Goal: Information Seeking & Learning: Learn about a topic

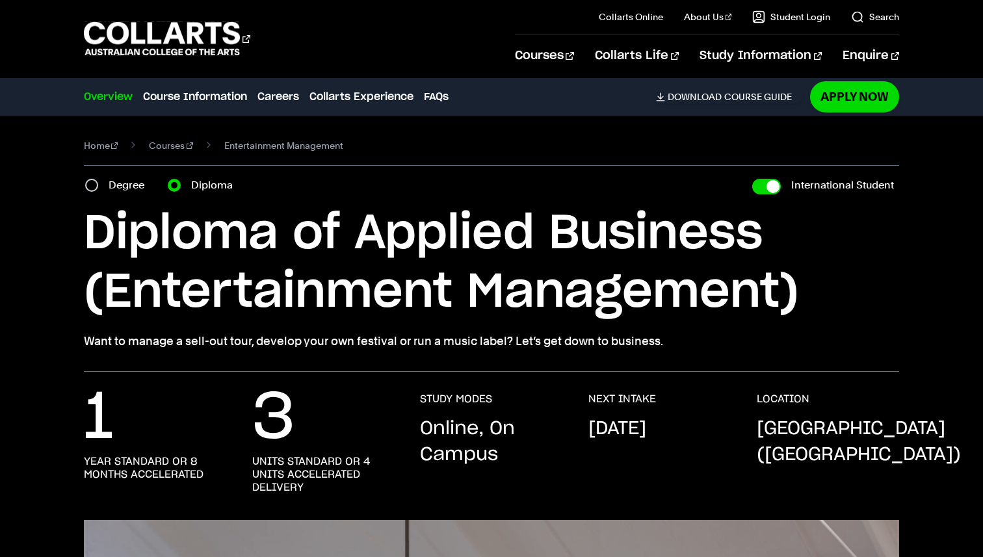
click at [92, 177] on div "Degree" at bounding box center [118, 185] width 67 height 18
click at [94, 191] on input "Degree" at bounding box center [91, 185] width 13 height 13
radio input "true"
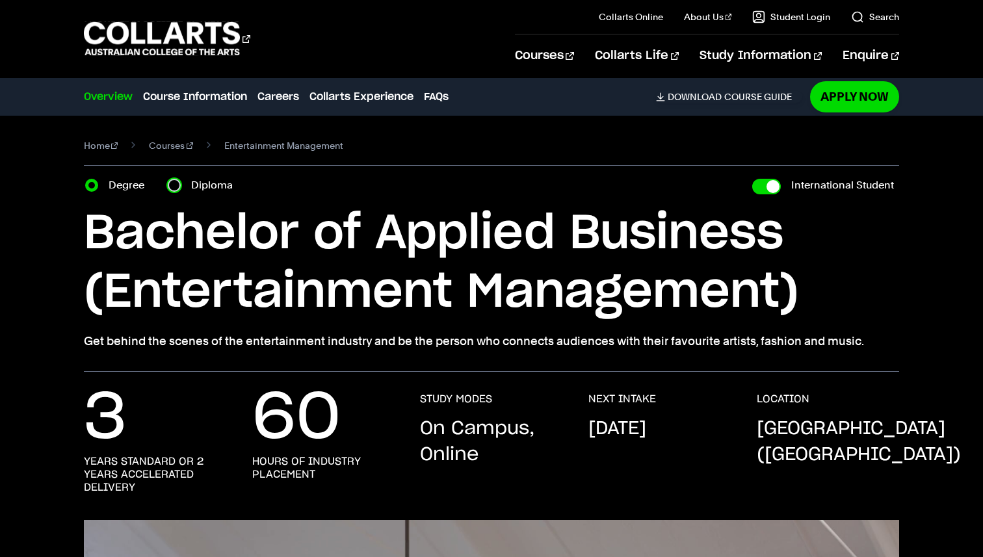
click at [177, 184] on input "Diploma" at bounding box center [174, 185] width 13 height 13
radio input "true"
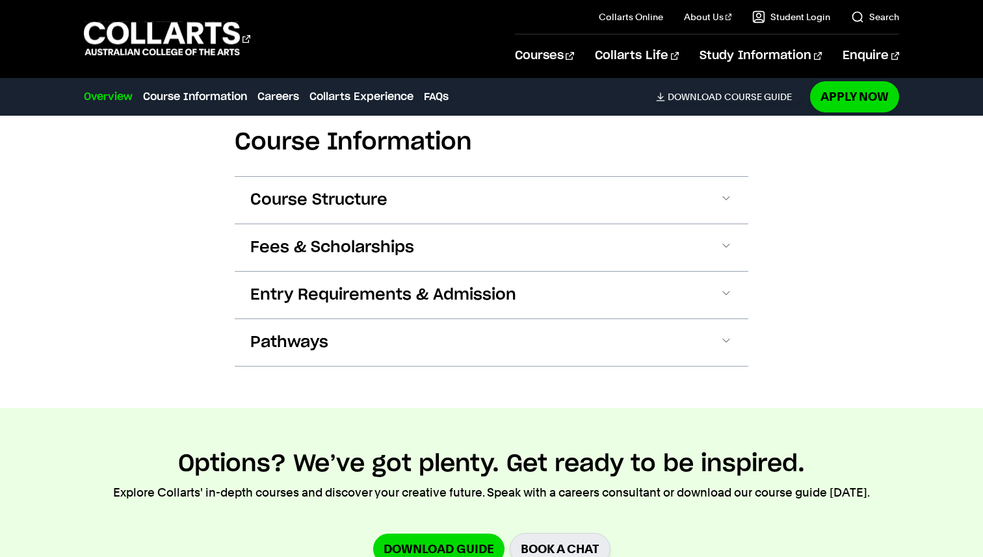
scroll to position [1884, 0]
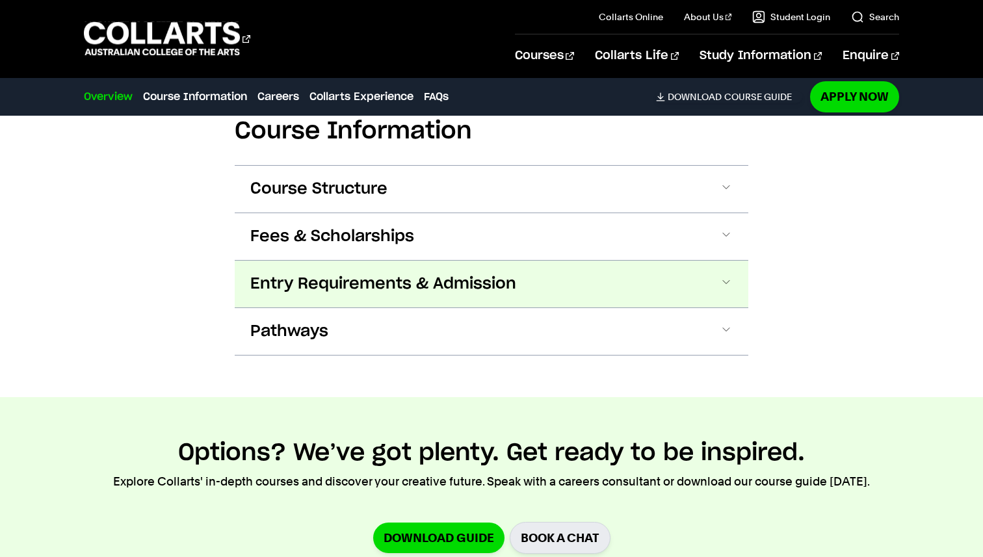
click at [406, 274] on span "Entry Requirements & Admission" at bounding box center [383, 284] width 266 height 21
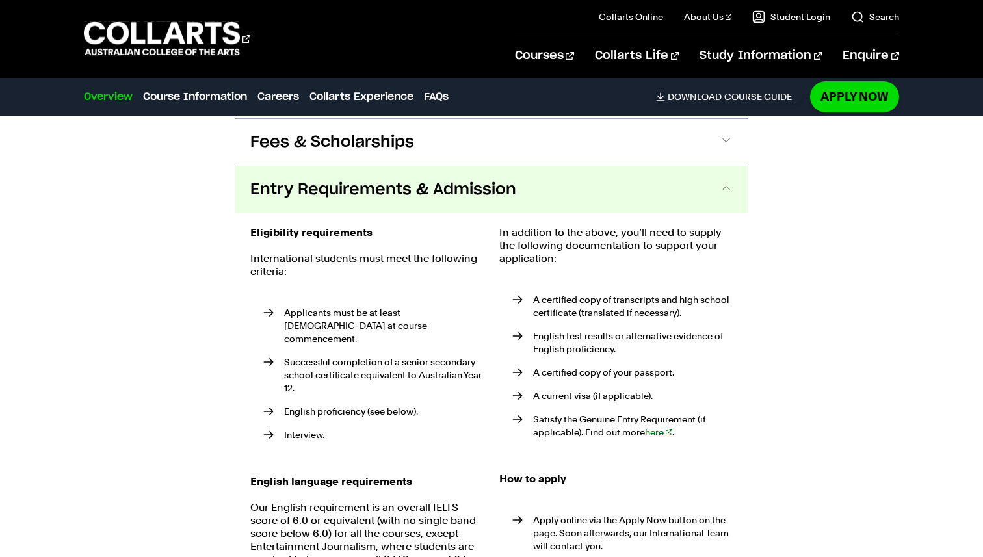
scroll to position [1991, 0]
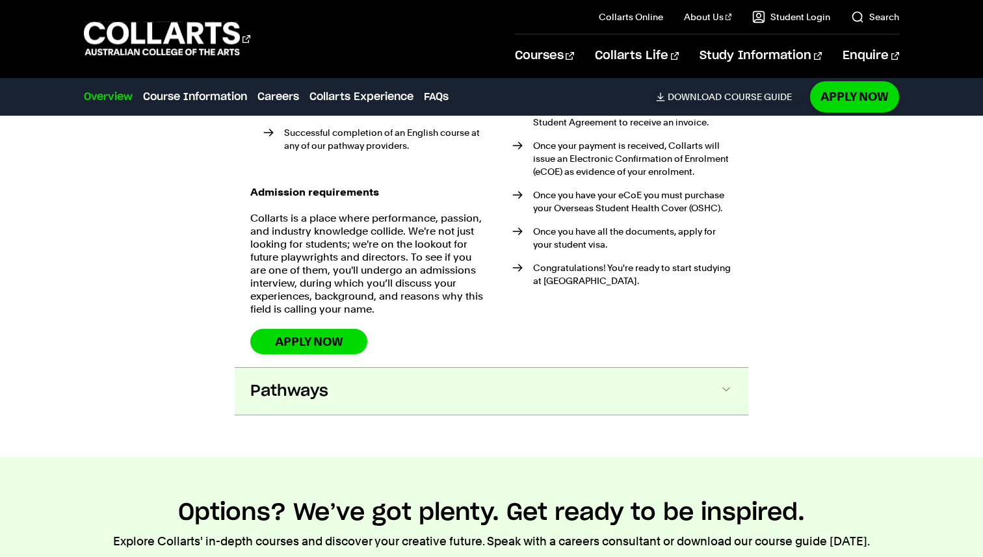
click at [319, 381] on span "Pathways" at bounding box center [289, 391] width 78 height 21
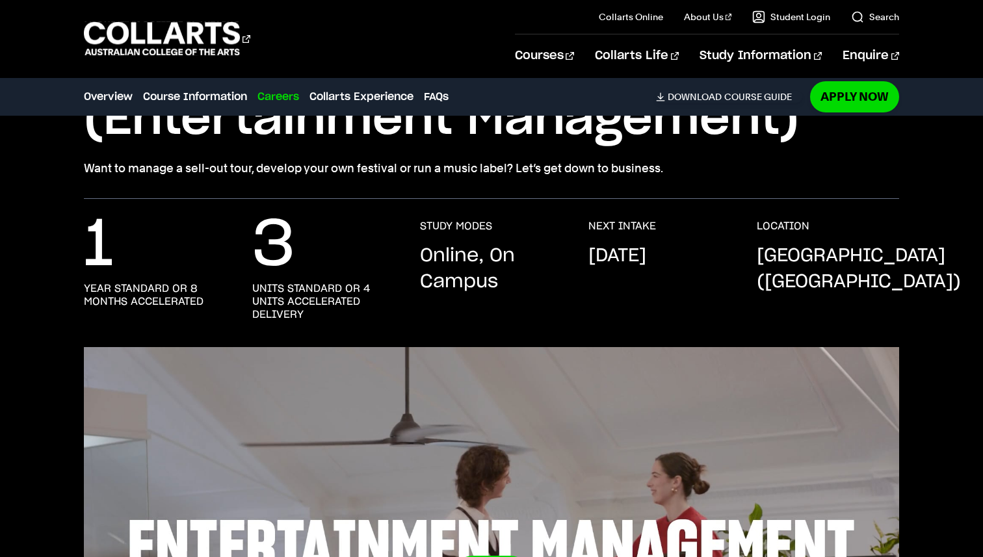
scroll to position [0, 0]
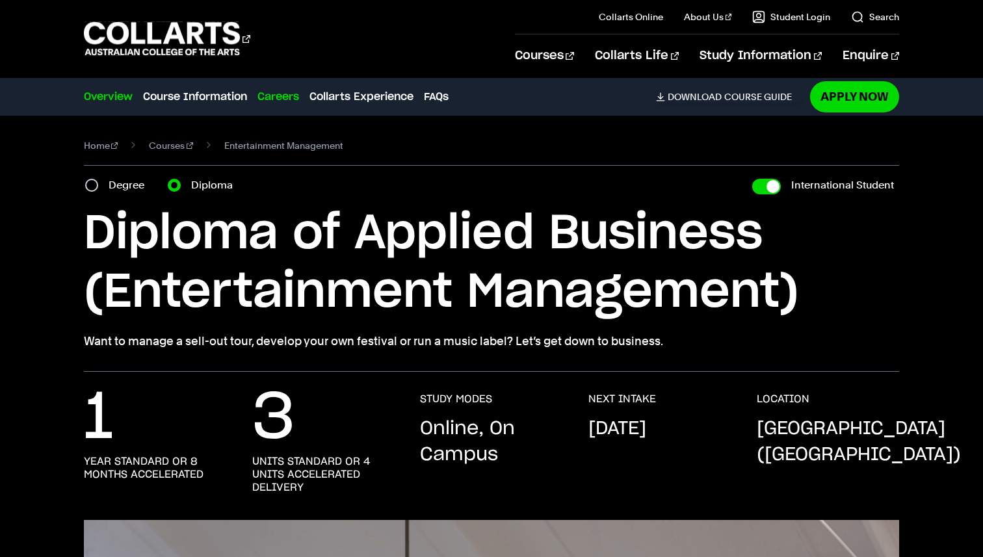
click at [105, 100] on link "Overview" at bounding box center [108, 97] width 49 height 16
click at [106, 96] on link "Overview" at bounding box center [108, 97] width 49 height 16
click at [167, 98] on link "Course Information" at bounding box center [195, 97] width 104 height 16
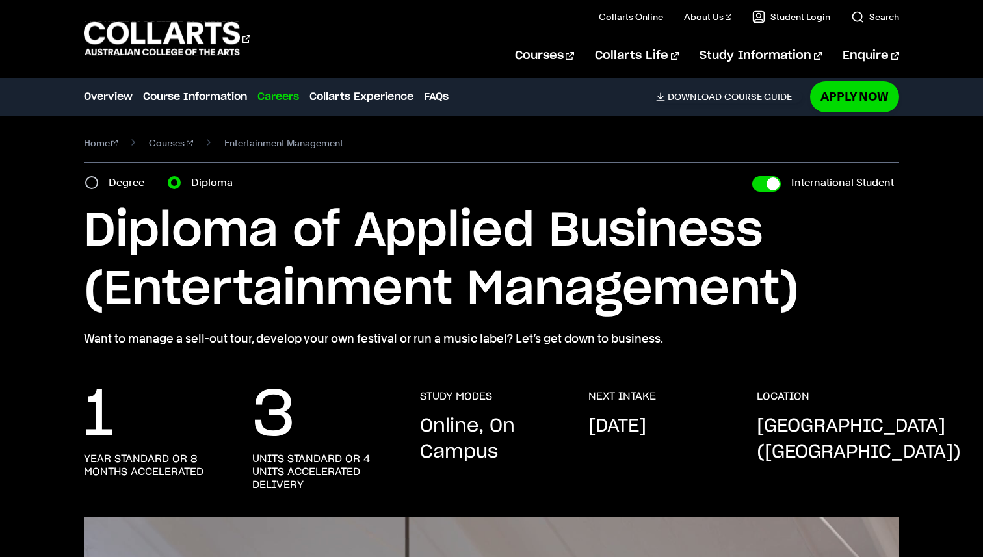
scroll to position [1, 0]
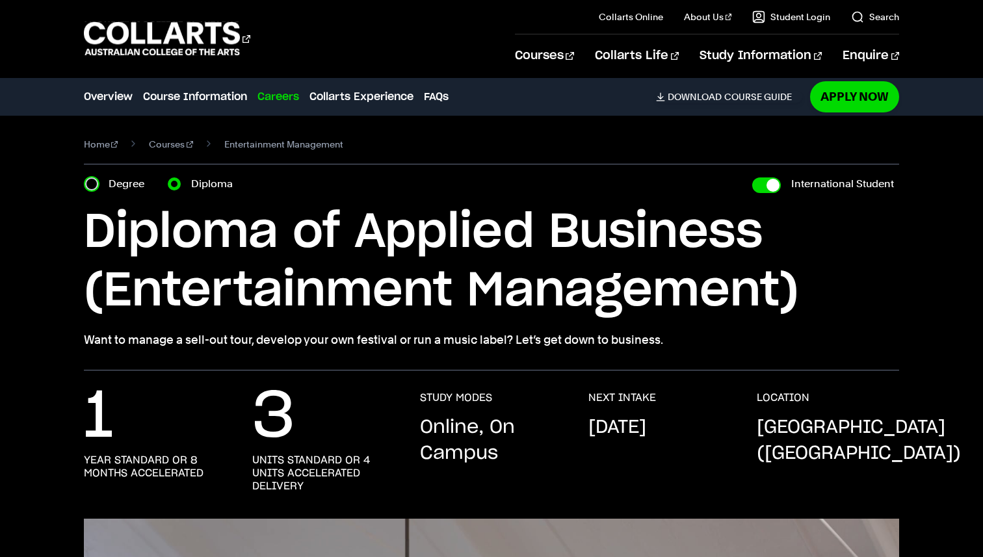
click at [94, 183] on input "Degree" at bounding box center [91, 184] width 13 height 13
radio input "true"
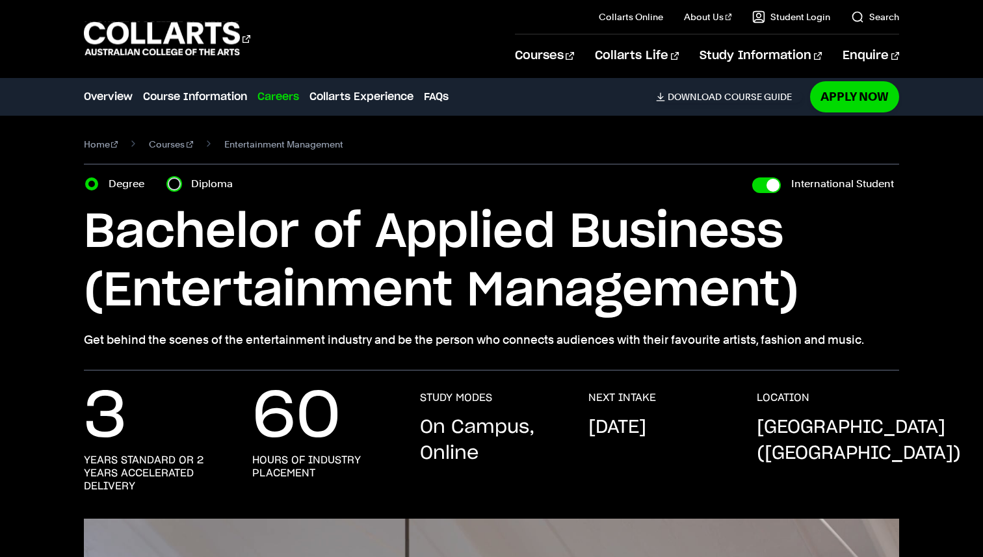
click at [176, 186] on input "Diploma" at bounding box center [174, 184] width 13 height 13
radio input "true"
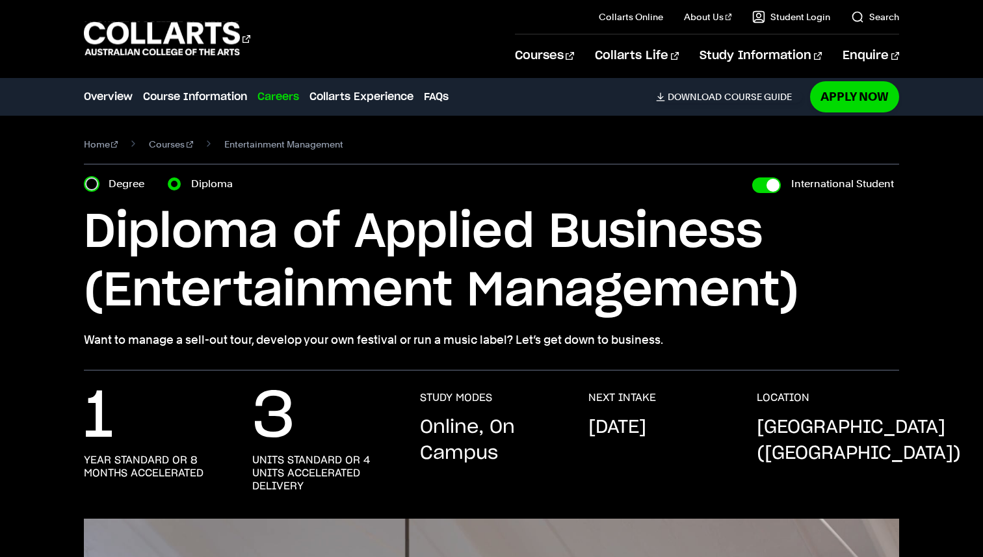
click at [92, 184] on input "Degree" at bounding box center [91, 184] width 13 height 13
radio input "true"
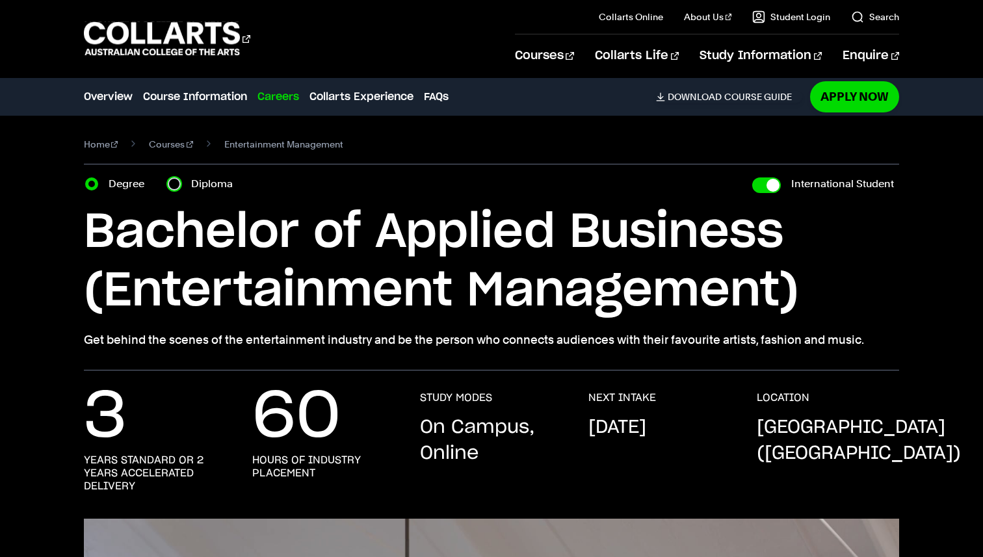
click at [176, 186] on input "Diploma" at bounding box center [174, 184] width 13 height 13
radio input "true"
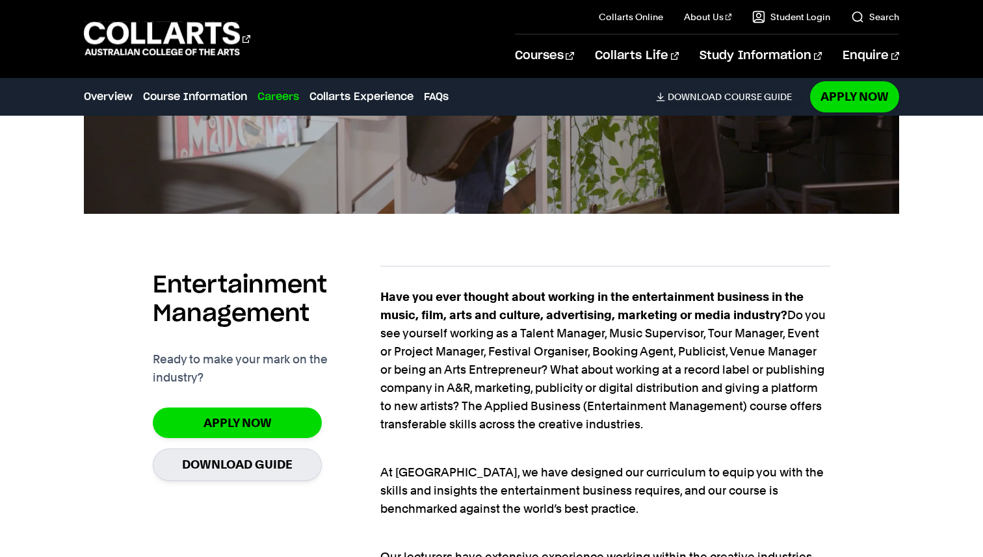
scroll to position [780, 0]
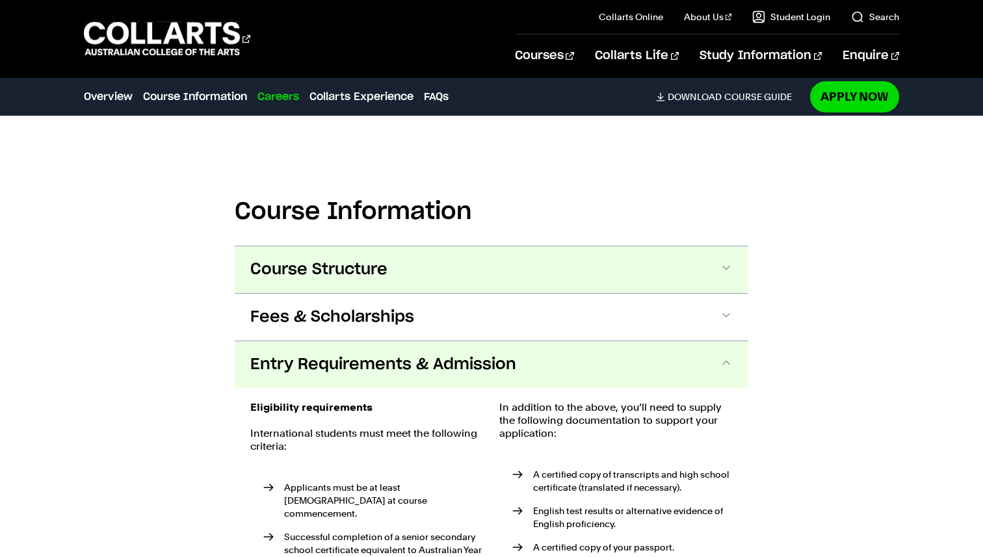
click at [501, 246] on button "Course Structure" at bounding box center [492, 269] width 514 height 47
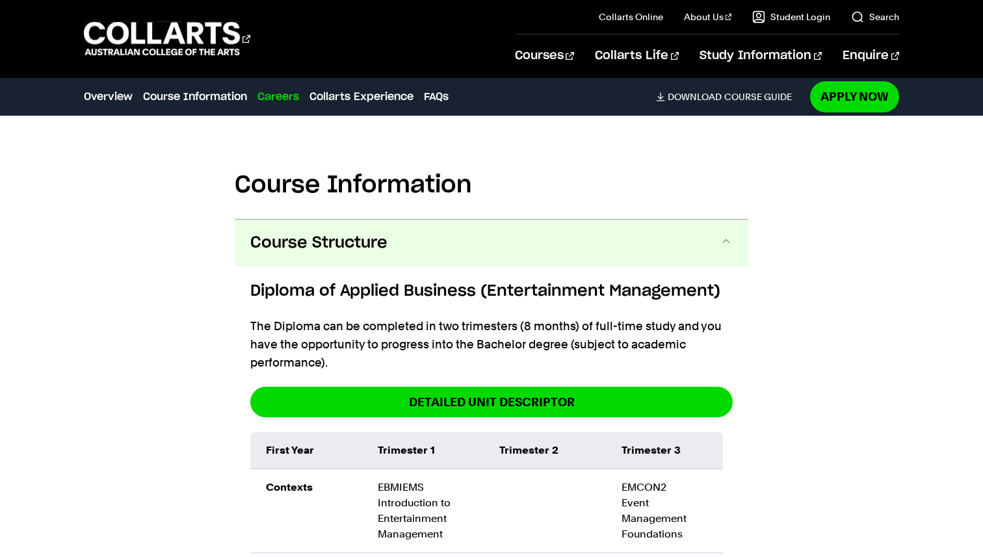
scroll to position [1818, 0]
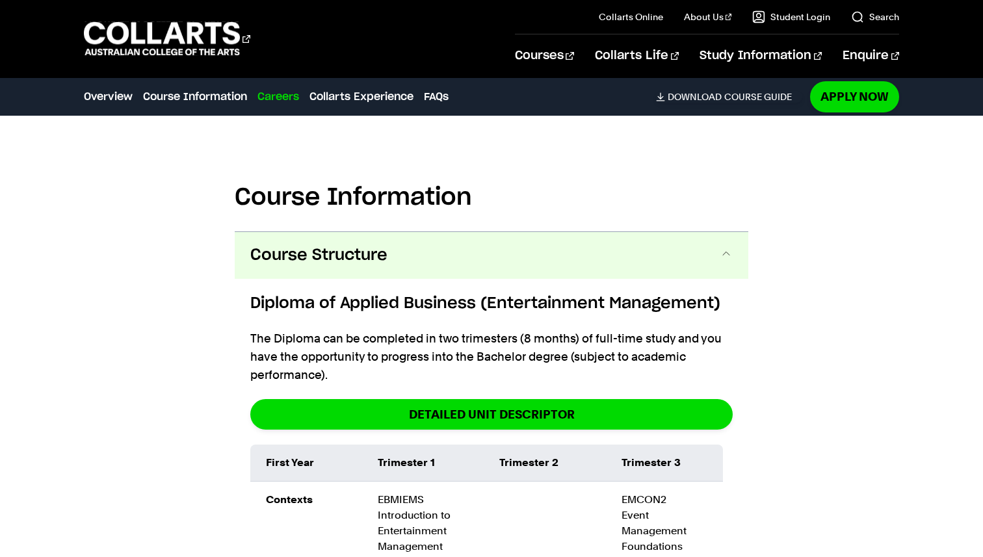
click at [497, 232] on button "Course Structure" at bounding box center [492, 255] width 514 height 47
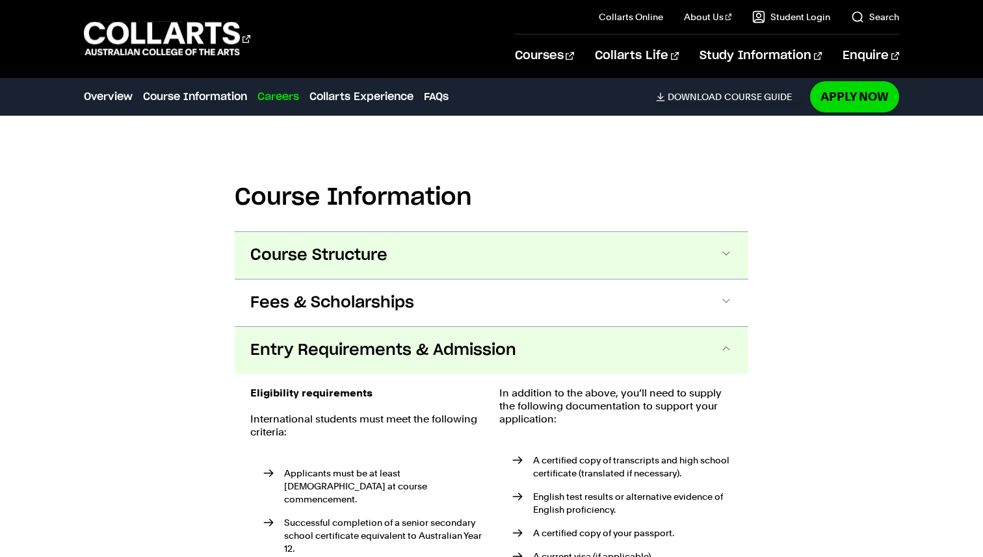
click at [497, 232] on button "Course Structure" at bounding box center [492, 255] width 514 height 47
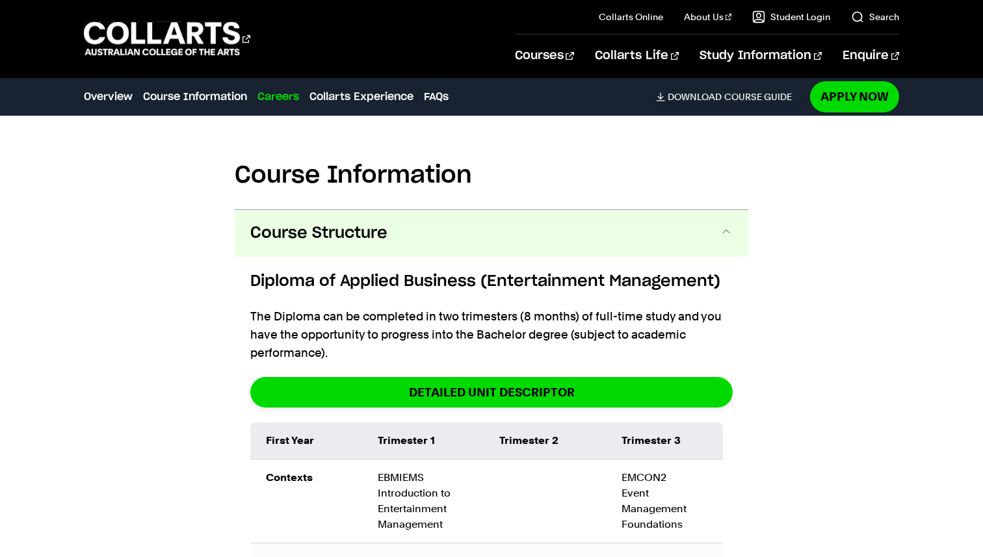
scroll to position [1834, 0]
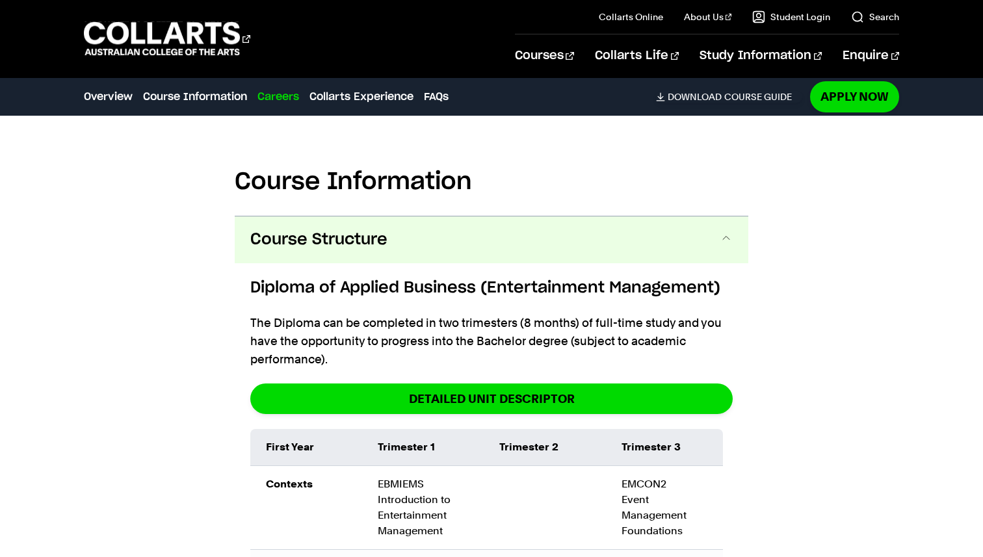
click at [507, 217] on button "Course Structure" at bounding box center [492, 240] width 514 height 47
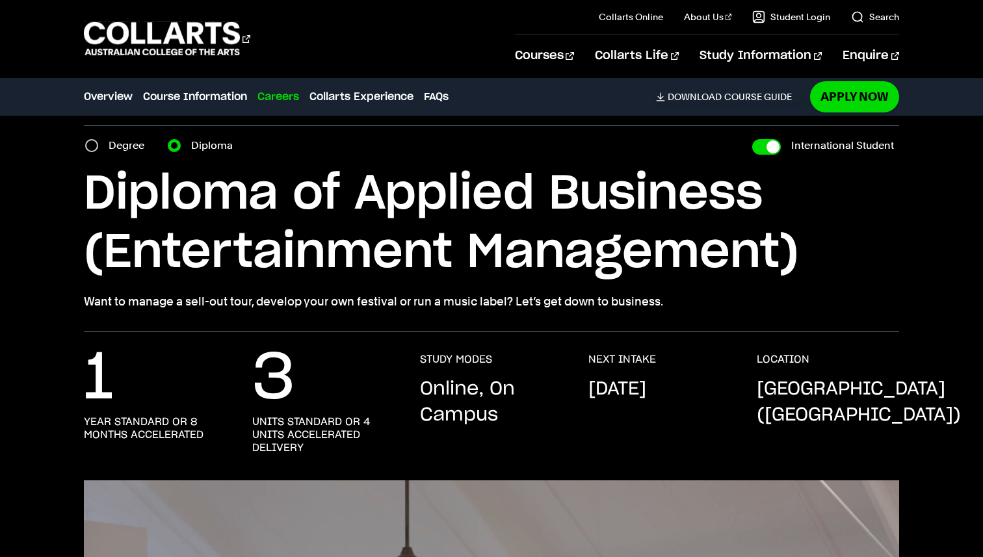
scroll to position [44, 0]
